Goal: Task Accomplishment & Management: Complete application form

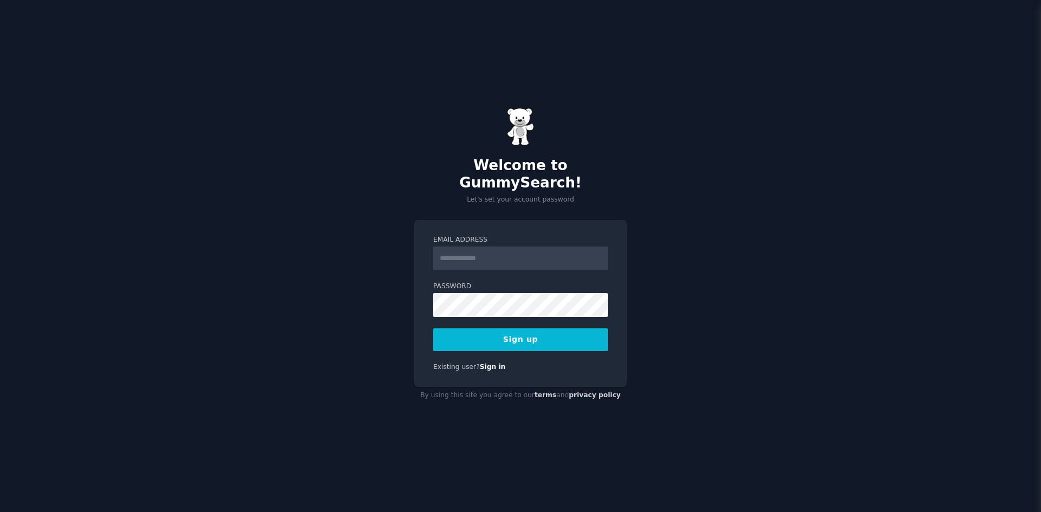
click at [491, 247] on input "Email Address" at bounding box center [520, 259] width 175 height 24
click at [447, 220] on div "Email Address Password 8 or more characters Alphanumeric characters No common p…" at bounding box center [520, 304] width 213 height 168
click at [516, 336] on button "Sign up" at bounding box center [520, 340] width 175 height 23
click at [497, 249] on input "Email Address" at bounding box center [520, 259] width 175 height 24
type input "**********"
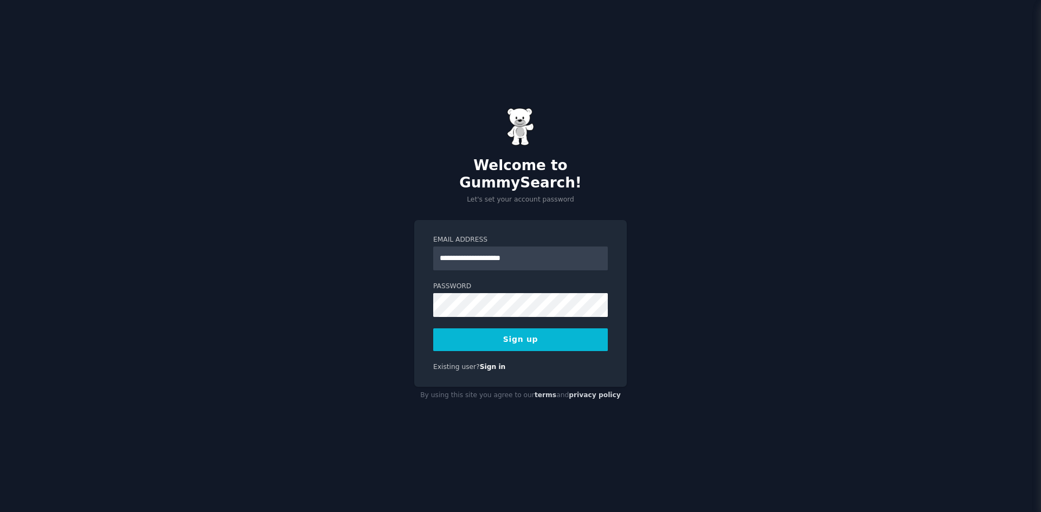
drag, startPoint x: 539, startPoint y: 339, endPoint x: 579, endPoint y: 242, distance: 105.5
click at [539, 338] on button "Sign up" at bounding box center [520, 340] width 175 height 23
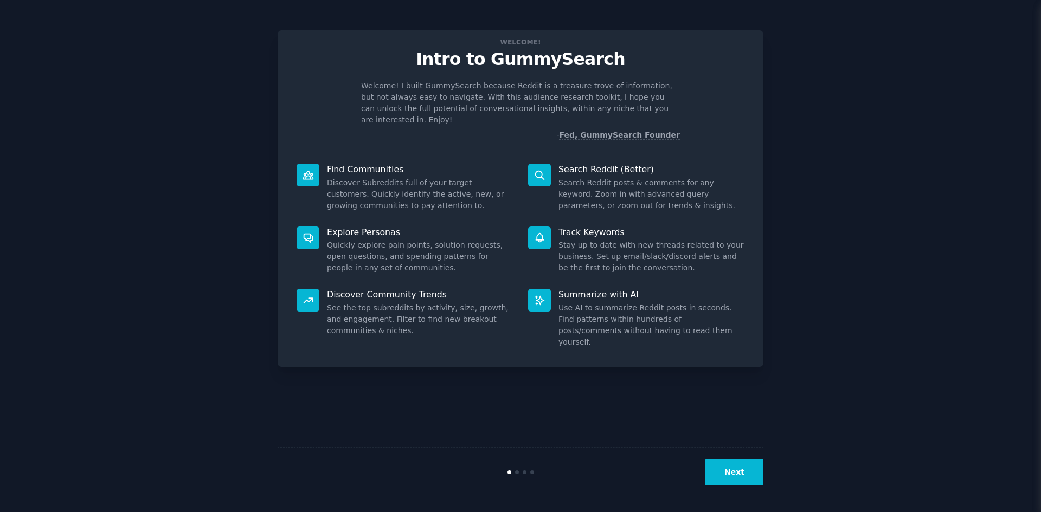
click at [743, 476] on button "Next" at bounding box center [734, 472] width 58 height 27
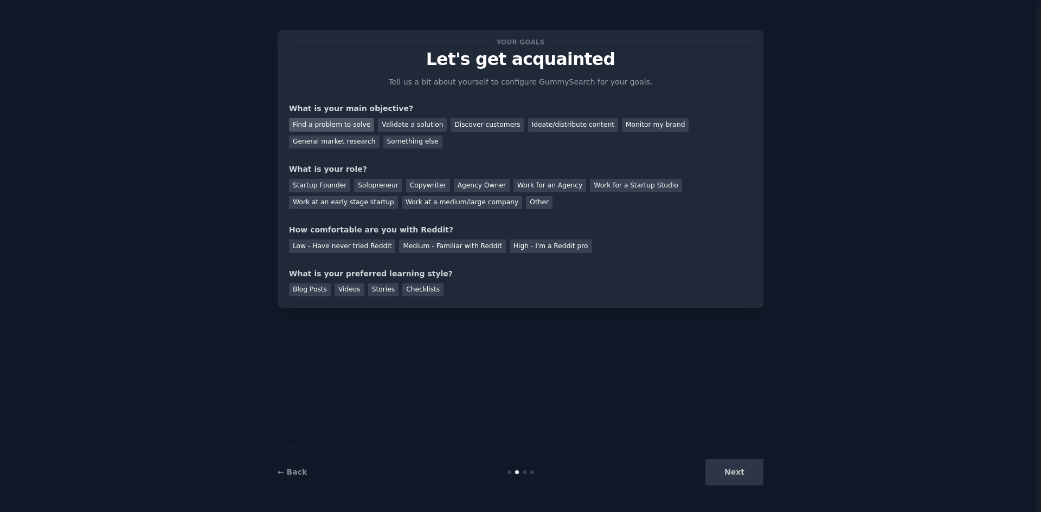
click at [329, 127] on div "Find a problem to solve" at bounding box center [331, 125] width 85 height 14
click at [395, 126] on div "Validate a solution" at bounding box center [412, 125] width 69 height 14
click at [451, 125] on div "Discover customers" at bounding box center [487, 125] width 73 height 14
click at [415, 128] on div "Validate a solution" at bounding box center [412, 125] width 69 height 14
click at [481, 125] on div "Discover customers" at bounding box center [487, 125] width 73 height 14
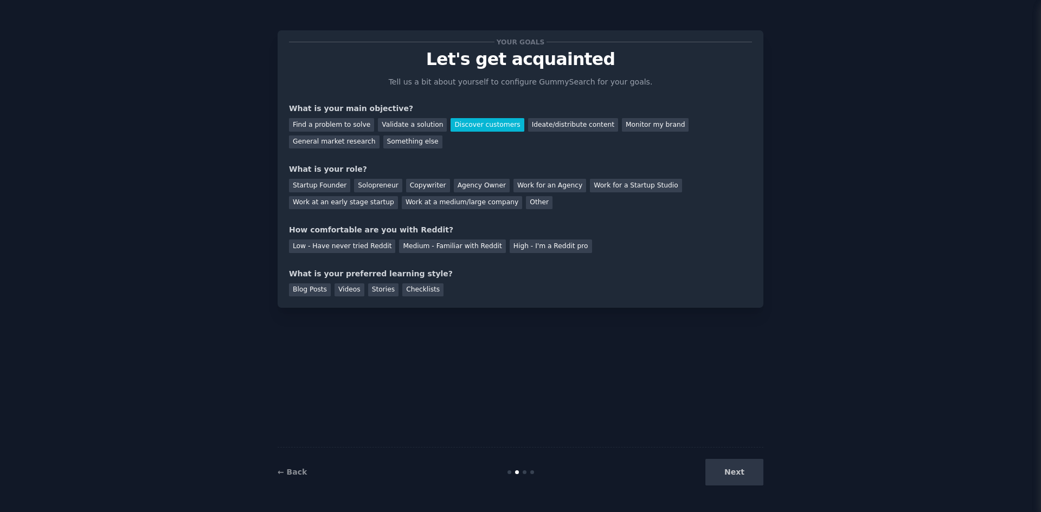
click at [693, 115] on div "Find a problem to solve Validate a solution Discover customers Ideate/distribut…" at bounding box center [520, 131] width 463 height 34
click at [380, 136] on div "General market research" at bounding box center [334, 143] width 91 height 14
click at [307, 187] on div "Startup Founder" at bounding box center [319, 186] width 61 height 14
click at [370, 182] on div "Solopreneur" at bounding box center [378, 186] width 48 height 14
click at [542, 245] on div "High - I'm a Reddit pro" at bounding box center [551, 247] width 82 height 14
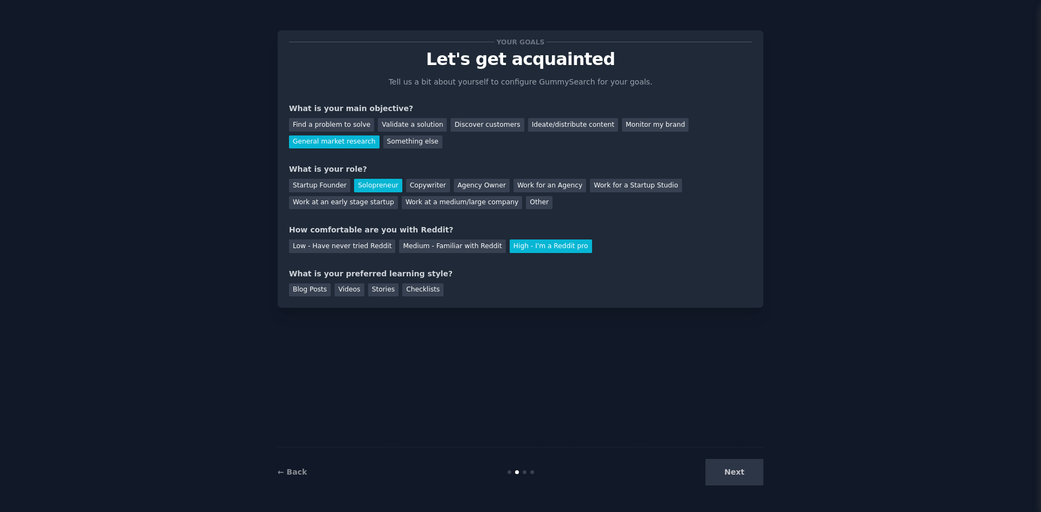
drag, startPoint x: 414, startPoint y: 288, endPoint x: 569, endPoint y: 339, distance: 163.6
click at [415, 290] on div "Checklists" at bounding box center [422, 291] width 41 height 14
click at [754, 481] on button "Next" at bounding box center [734, 472] width 58 height 27
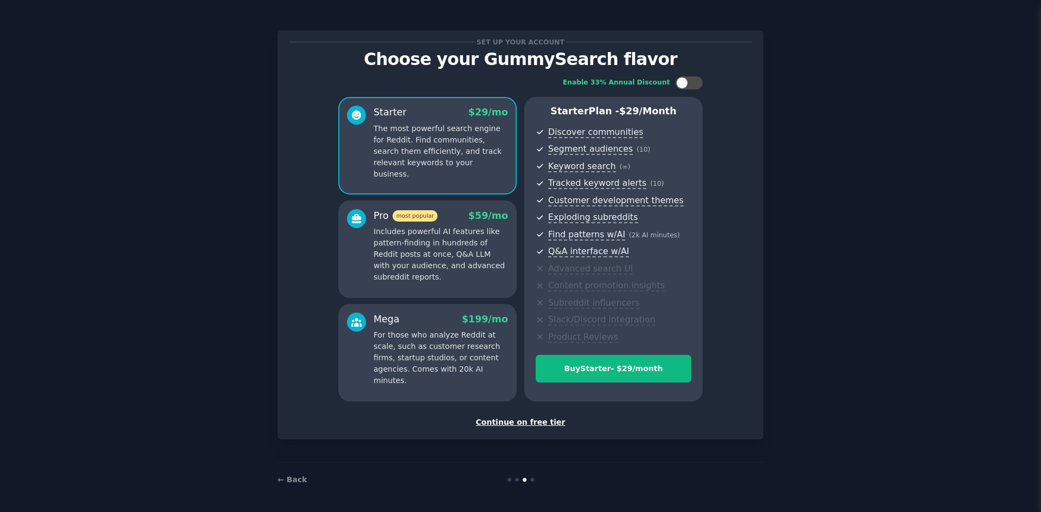
click at [542, 424] on div "Continue on free tier" at bounding box center [520, 422] width 463 height 11
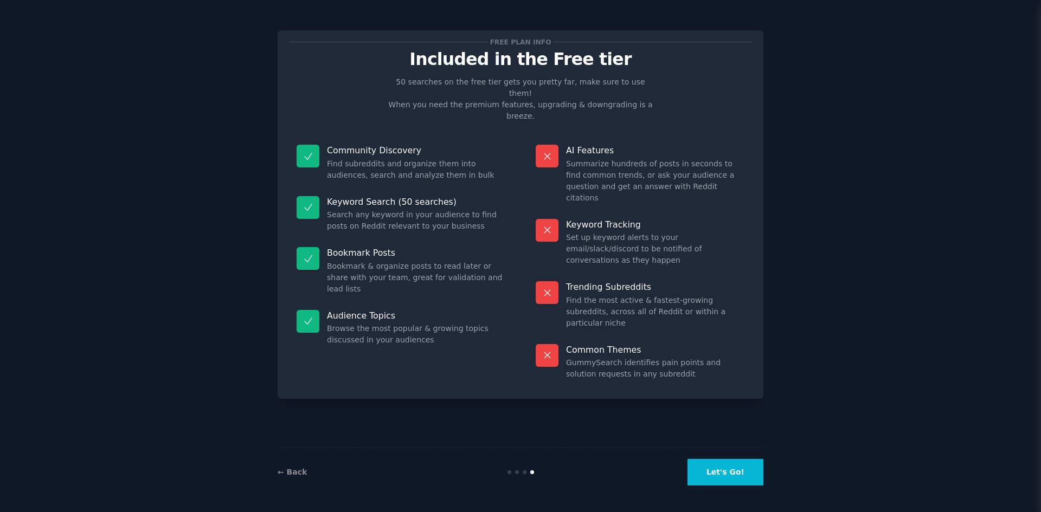
click at [745, 482] on button "Let's Go!" at bounding box center [725, 472] width 76 height 27
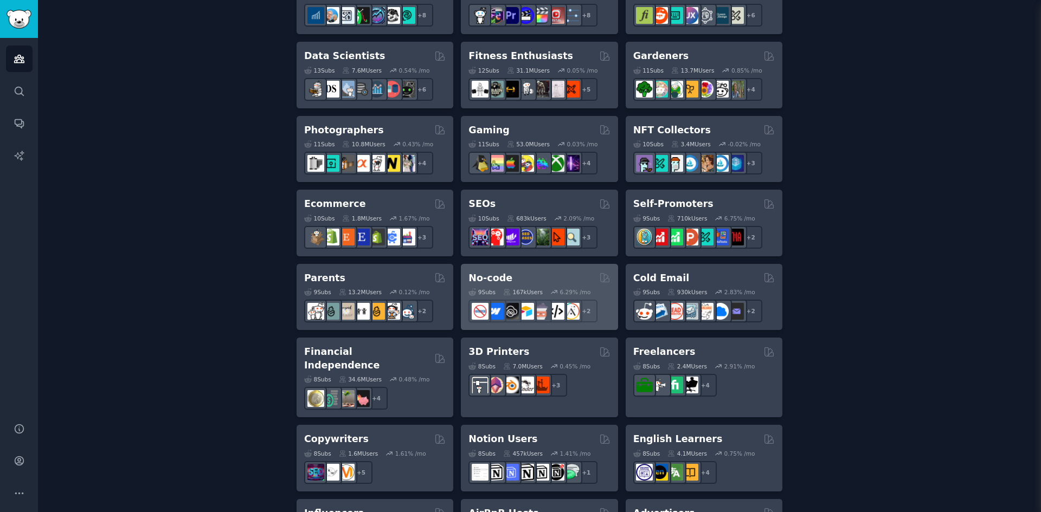
scroll to position [488, 0]
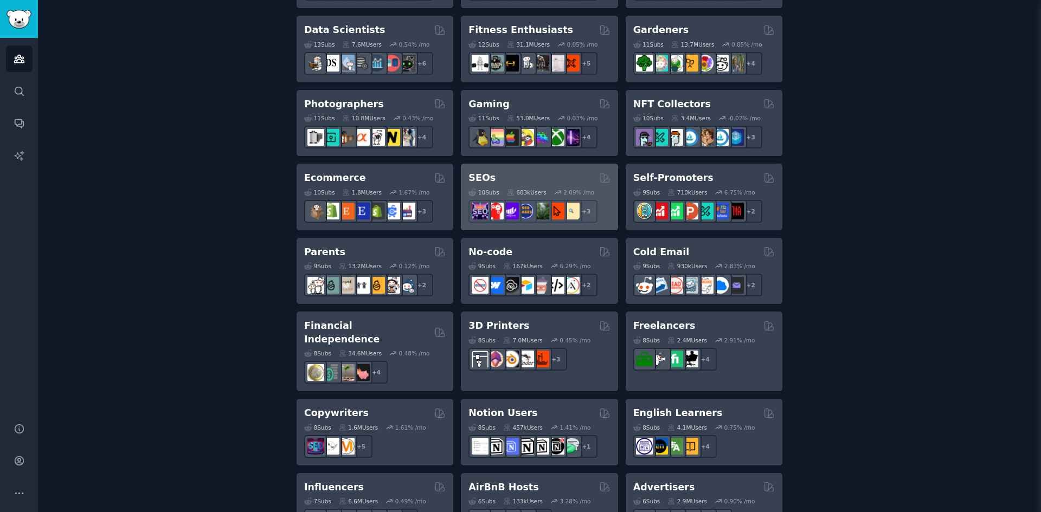
click at [510, 190] on icon at bounding box center [510, 192] width 6 height 6
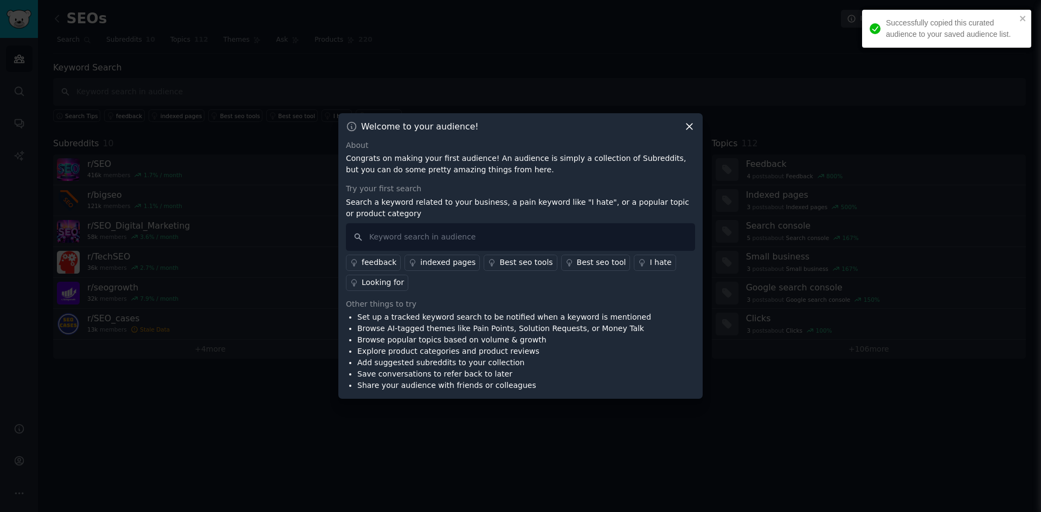
click at [690, 133] on div "Welcome to your audience! About Congrats on making your first audience! An audi…" at bounding box center [520, 256] width 364 height 286
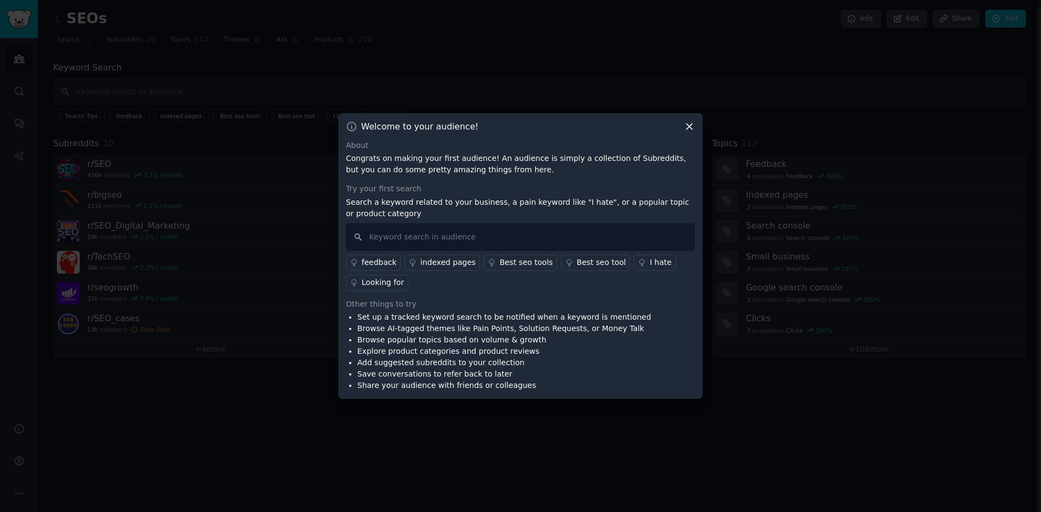
drag, startPoint x: 686, startPoint y: 126, endPoint x: 484, endPoint y: 341, distance: 295.7
click at [488, 339] on div "Welcome to your audience! About Congrats on making your first audience! An audi…" at bounding box center [520, 256] width 364 height 286
drag, startPoint x: 684, startPoint y: 121, endPoint x: 693, endPoint y: 134, distance: 15.6
click at [686, 121] on icon at bounding box center [689, 126] width 11 height 11
